Goal: Transaction & Acquisition: Purchase product/service

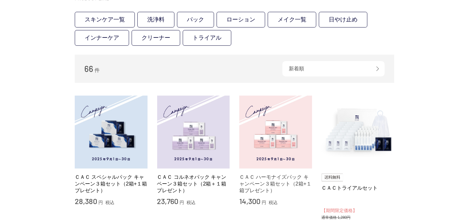
scroll to position [85, 0]
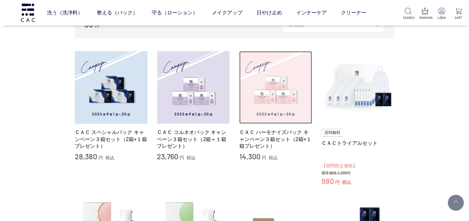
click at [276, 89] on img at bounding box center [275, 87] width 73 height 73
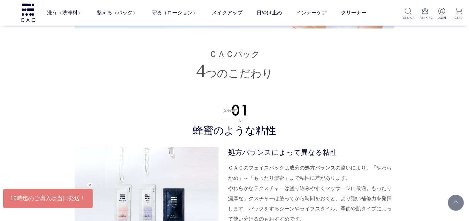
scroll to position [1191, 0]
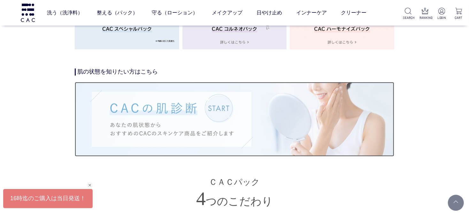
click at [211, 110] on img at bounding box center [234, 119] width 319 height 74
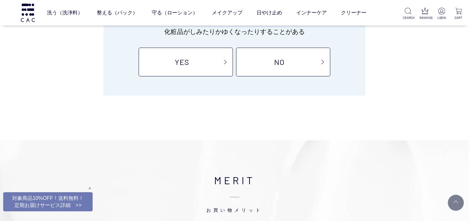
scroll to position [128, 0]
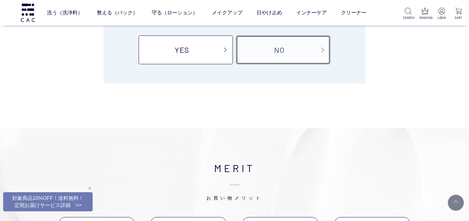
click at [272, 44] on link "NO" at bounding box center [283, 49] width 94 height 29
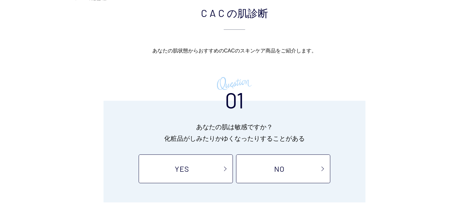
scroll to position [0, 0]
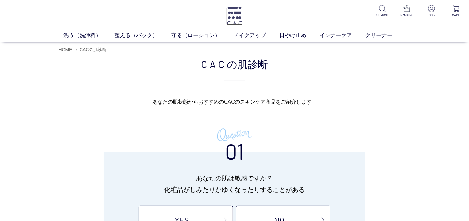
click at [236, 11] on img at bounding box center [234, 15] width 17 height 19
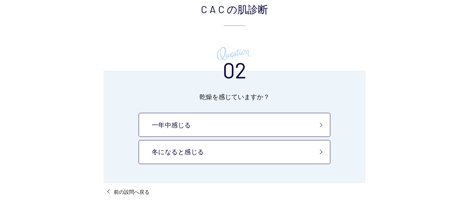
scroll to position [42, 0]
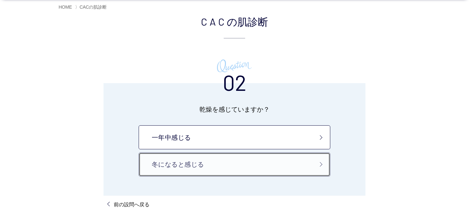
click at [239, 158] on link "冬になると感じる" at bounding box center [234, 164] width 191 height 24
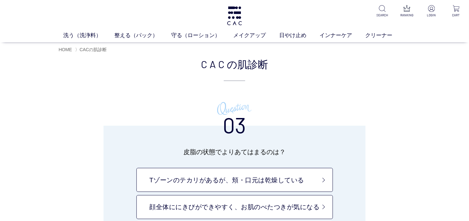
scroll to position [42, 0]
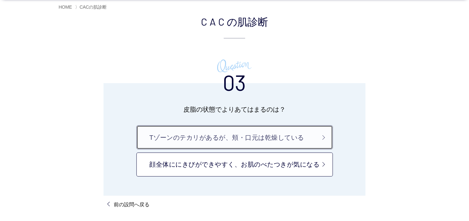
click at [255, 137] on link "Tゾーンのテカリがあるが、頬・口元は乾燥している" at bounding box center [234, 137] width 196 height 24
click at [271, 135] on link "Tゾーンのテカリがあるが、頬・口元は乾燥している" at bounding box center [234, 137] width 196 height 24
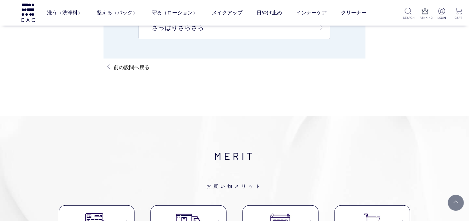
scroll to position [85, 0]
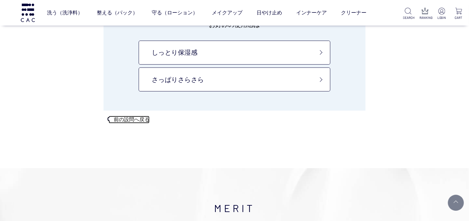
click at [128, 118] on p "前の設問へ戻る" at bounding box center [132, 120] width 36 height 8
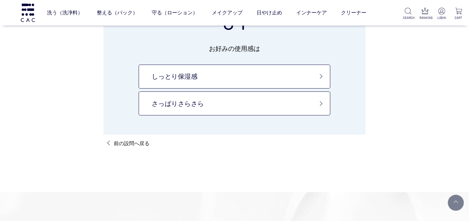
scroll to position [85, 0]
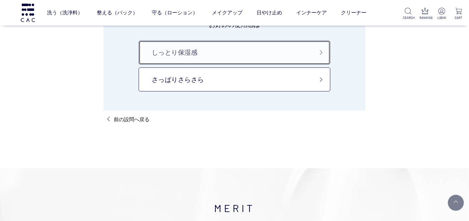
click at [268, 52] on link "しっとり保湿感" at bounding box center [234, 53] width 191 height 24
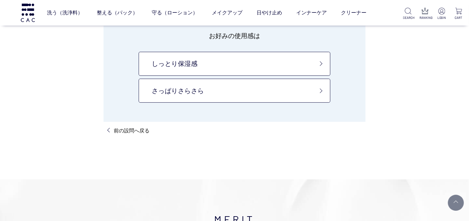
scroll to position [0, 0]
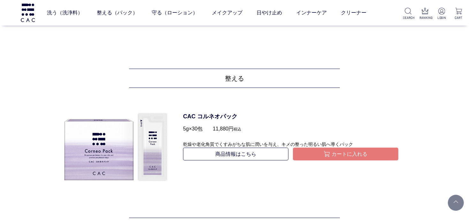
scroll to position [553, 0]
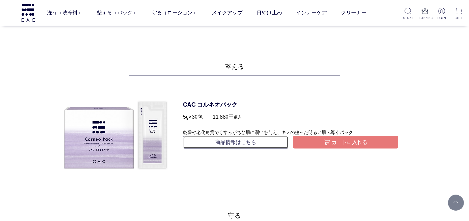
click at [242, 140] on link "商品情報はこちら" at bounding box center [235, 142] width 105 height 13
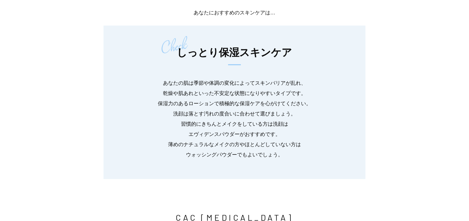
scroll to position [0, 0]
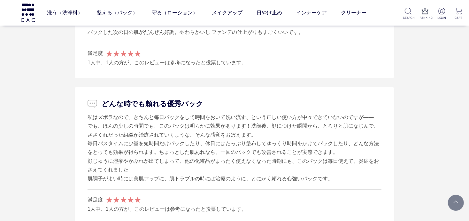
scroll to position [3404, 0]
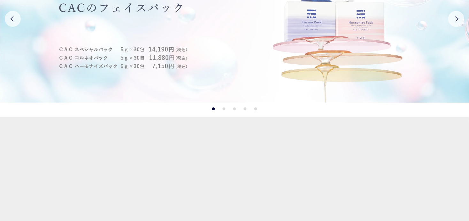
scroll to position [128, 0]
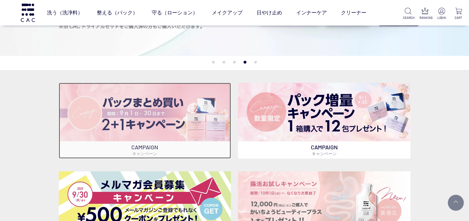
drag, startPoint x: 175, startPoint y: 106, endPoint x: 180, endPoint y: 106, distance: 5.7
click at [174, 106] on img at bounding box center [145, 112] width 172 height 58
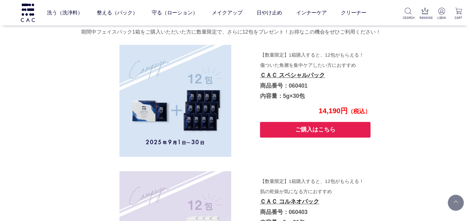
scroll to position [986, 0]
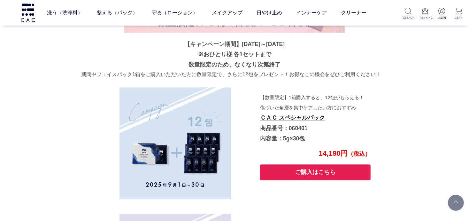
click at [331, 165] on button "ご購入はこちら" at bounding box center [315, 172] width 110 height 16
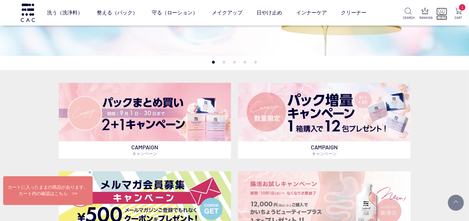
click at [442, 11] on img at bounding box center [441, 11] width 7 height 7
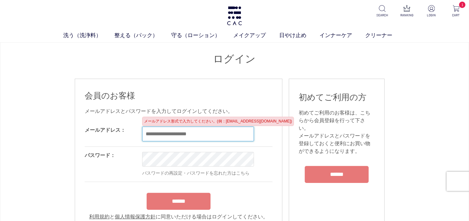
type input "**********"
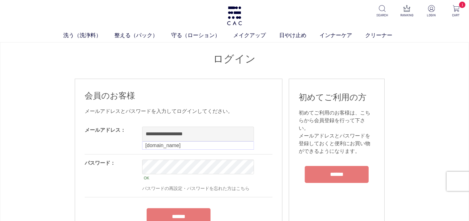
click at [178, 203] on form "**********" at bounding box center [179, 178] width 188 height 114
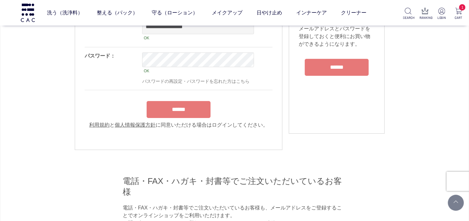
scroll to position [128, 0]
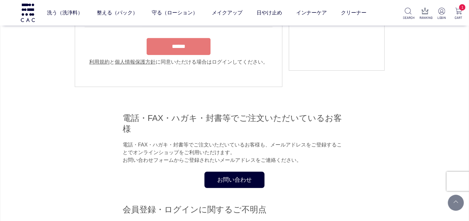
click at [177, 44] on input "******" at bounding box center [178, 46] width 64 height 17
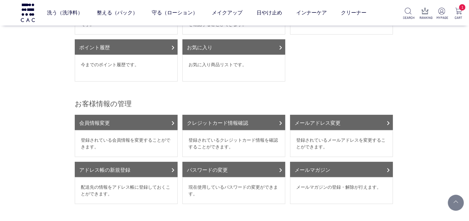
scroll to position [42, 0]
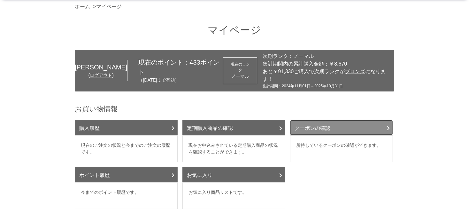
click at [340, 127] on link "クーポンの確認" at bounding box center [341, 127] width 103 height 15
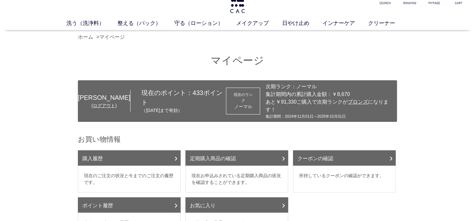
scroll to position [0, 0]
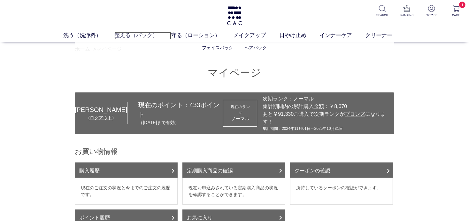
click at [140, 34] on link "整える（パック）" at bounding box center [142, 36] width 56 height 8
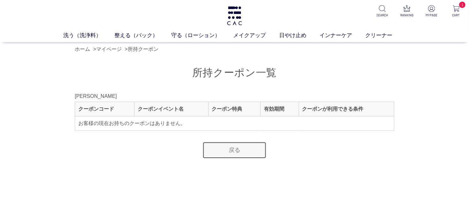
click at [231, 155] on link "戻る" at bounding box center [234, 149] width 64 height 17
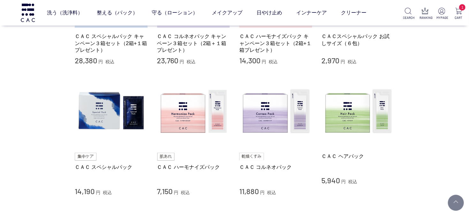
scroll to position [213, 0]
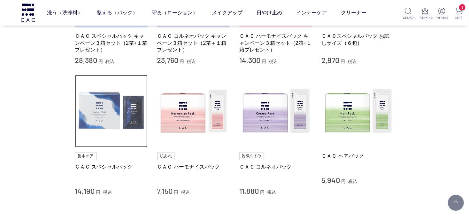
click at [90, 113] on img at bounding box center [111, 111] width 73 height 73
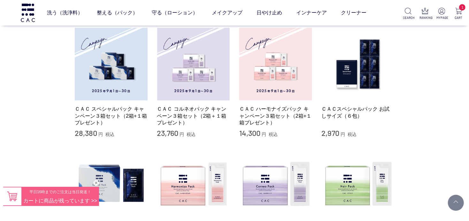
scroll to position [128, 0]
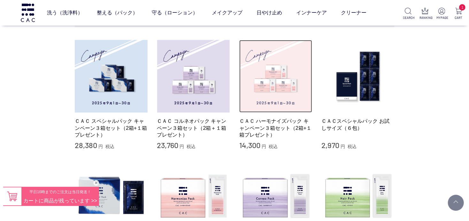
click at [285, 79] on img at bounding box center [275, 76] width 73 height 73
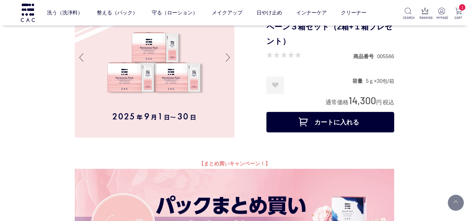
scroll to position [85, 0]
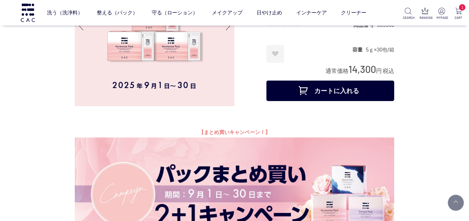
click at [334, 92] on button "カートに入れる" at bounding box center [330, 90] width 128 height 20
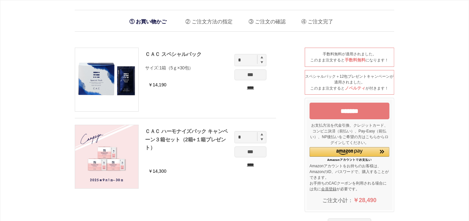
click at [247, 163] on input "****" at bounding box center [250, 164] width 32 height 7
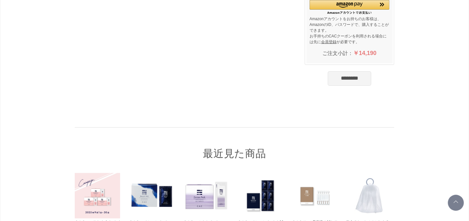
scroll to position [213, 0]
